Goal: Information Seeking & Learning: Learn about a topic

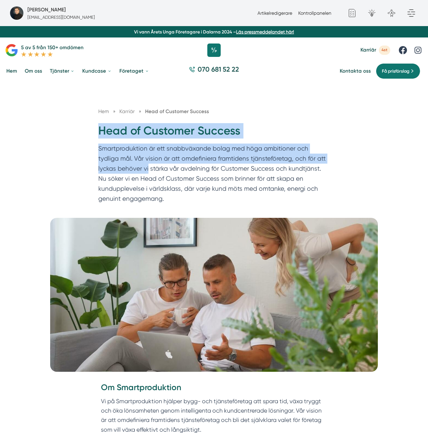
drag, startPoint x: 96, startPoint y: 129, endPoint x: 178, endPoint y: 186, distance: 99.2
click at [160, 183] on div "Hem » Karriär » Head of Customer Success Head of Customer Success Smartprodukti…" at bounding box center [214, 156] width 244 height 99
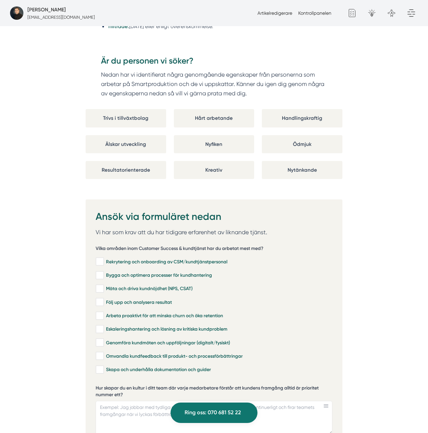
scroll to position [1114, 0]
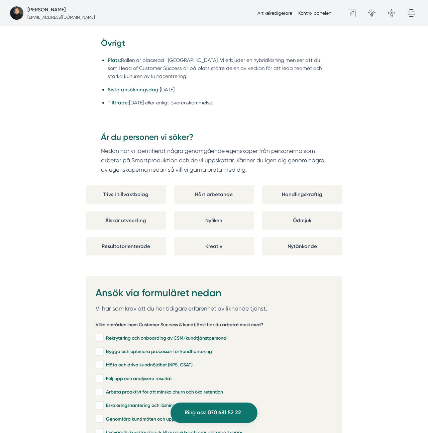
drag, startPoint x: 262, startPoint y: 130, endPoint x: 264, endPoint y: 85, distance: 45.5
click at [264, 85] on div "Om Smartproduktion Vi på Smartproduktion hjälper bygg- och tjänsteföretag att s…" at bounding box center [214, 28] width 428 height 1520
copy div "Head of Customer Success Smartproduktion är ett snabbväxande bolag med höga amb…"
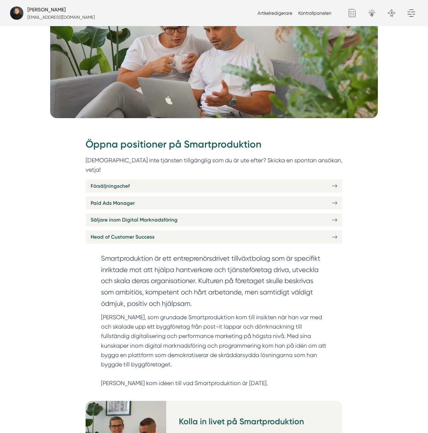
scroll to position [191, 0]
click at [128, 199] on span "Paid Ads Manager" at bounding box center [113, 203] width 44 height 8
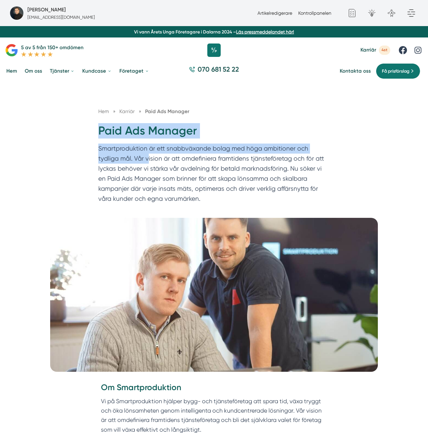
drag, startPoint x: 89, startPoint y: 134, endPoint x: 128, endPoint y: 160, distance: 46.5
click at [126, 160] on div "Hem » Karriär » Paid Ads Manager Paid Ads Manager Smartproduktion är ett snabbv…" at bounding box center [214, 150] width 428 height 136
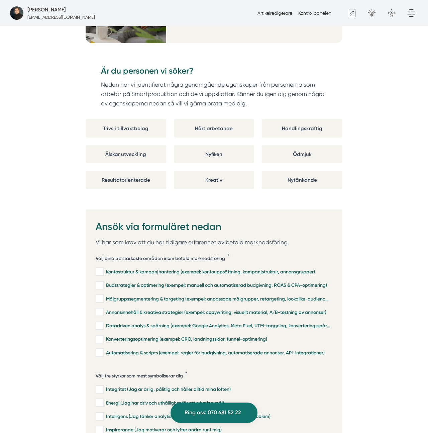
scroll to position [1100, 0]
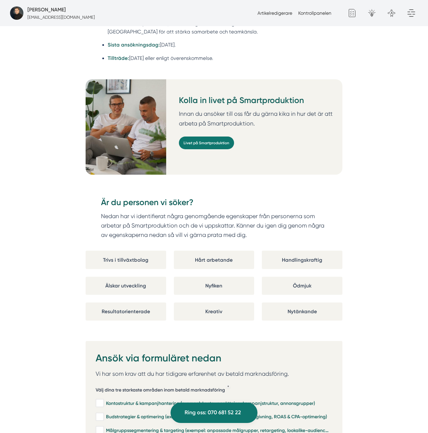
click at [215, 59] on ul "Plats: Rollen är på distans, men vi ser gärna att du regelbundet arbetar från v…" at bounding box center [214, 42] width 226 height 54
copy div "Paid Ads Manager Smartproduktion är ett snabbväxande bolag med höga ambitioner …"
click at [326, 54] on li "Tillträde: Oktober 2025 eller enligt överenskommelse." at bounding box center [218, 58] width 220 height 8
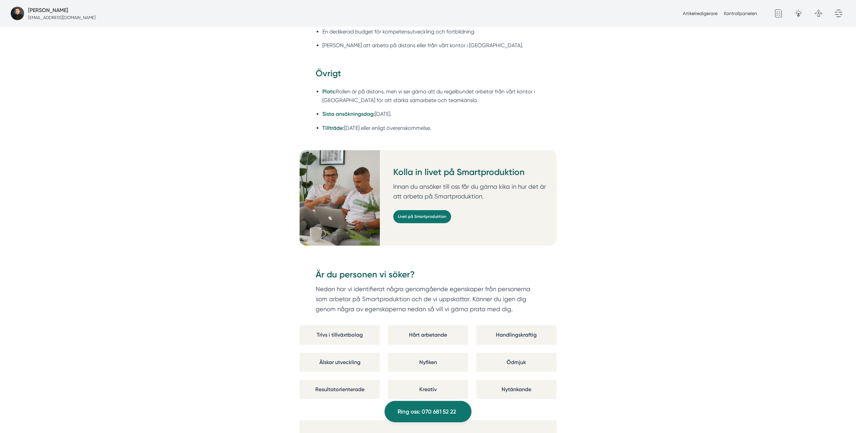
click at [428, 84] on div "Om Smartproduktion Vi på Smartproduktion hjälper bygg- och tjänsteföretag att s…" at bounding box center [428, 180] width 856 height 1775
